Goal: Find specific page/section: Find specific page/section

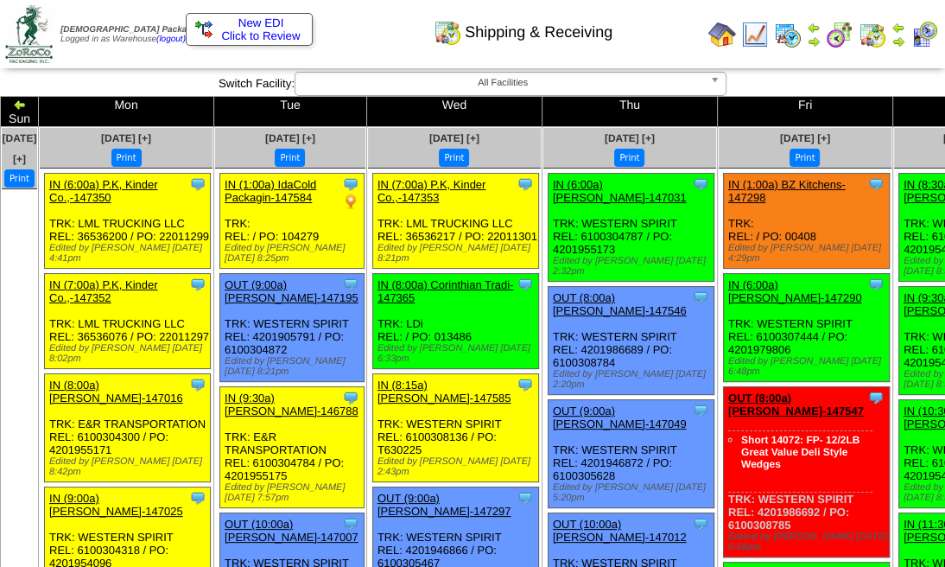
click at [936, 29] on img at bounding box center [925, 35] width 28 height 28
click at [932, 31] on img at bounding box center [925, 35] width 28 height 28
click at [918, 33] on img at bounding box center [925, 35] width 28 height 28
click at [942, 22] on td at bounding box center [823, 34] width 240 height 65
click at [934, 31] on img at bounding box center [925, 35] width 28 height 28
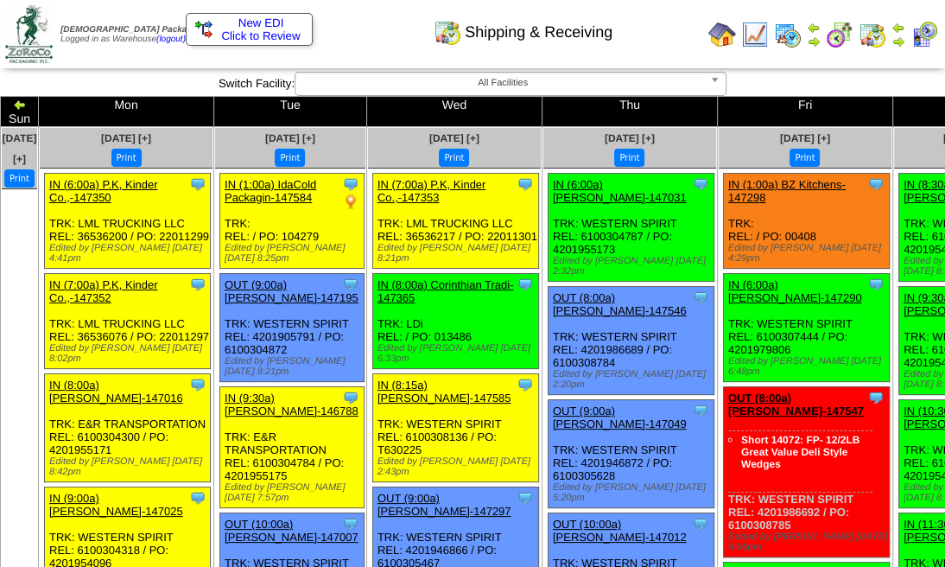
click at [934, 37] on img at bounding box center [925, 35] width 28 height 28
